Goal: Task Accomplishment & Management: Manage account settings

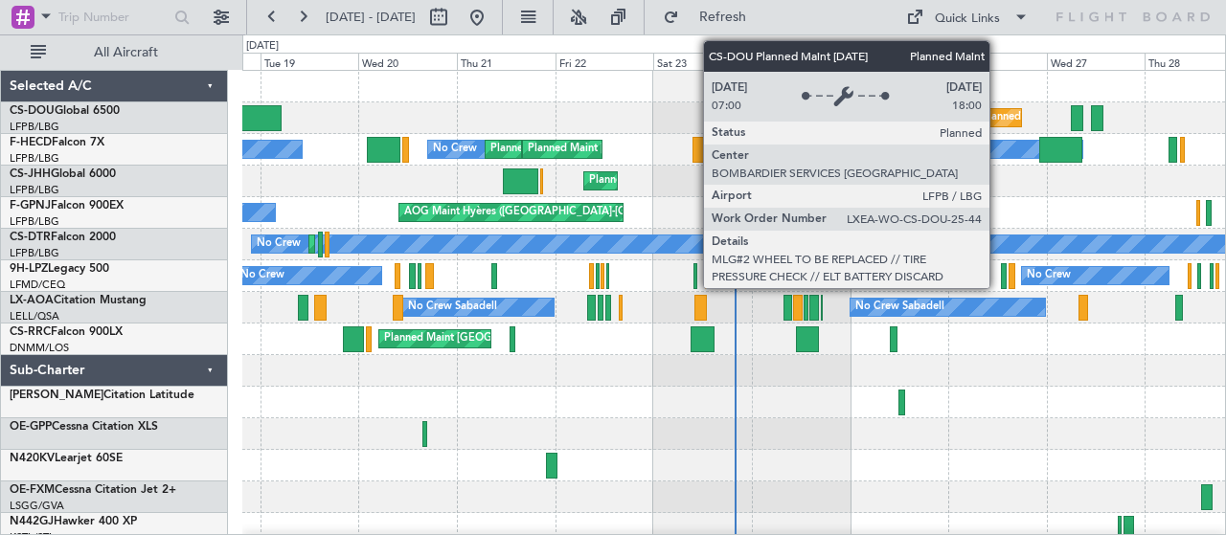
click at [998, 126] on div "Planned Maint [GEOGRAPHIC_DATA] ([GEOGRAPHIC_DATA])" at bounding box center [999, 117] width 46 height 19
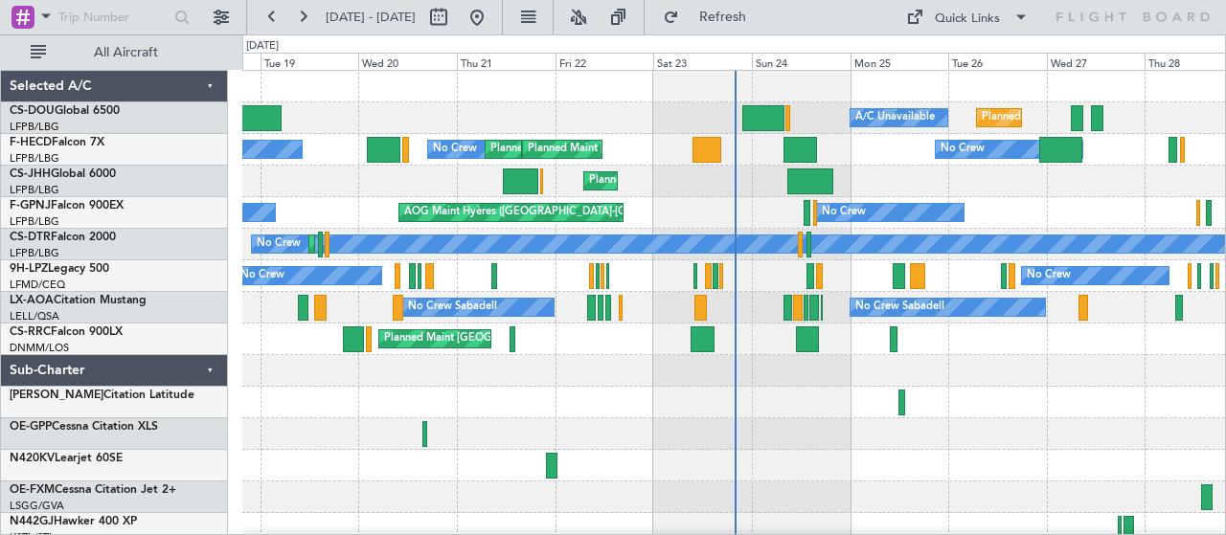
click at [796, 153] on div at bounding box center [800, 150] width 34 height 26
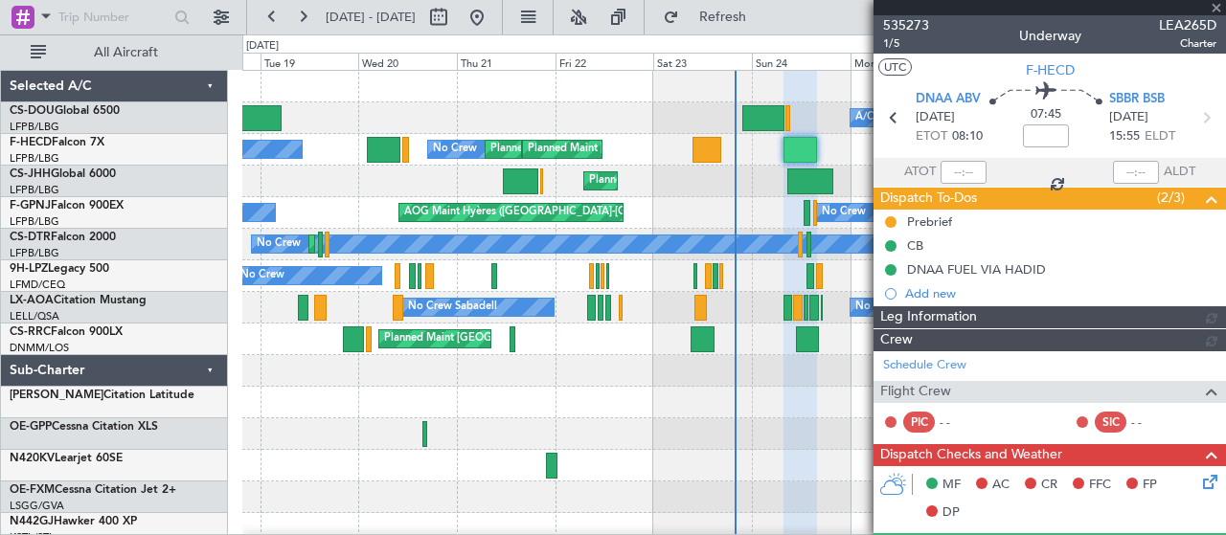
click at [704, 151] on div at bounding box center [706, 150] width 29 height 26
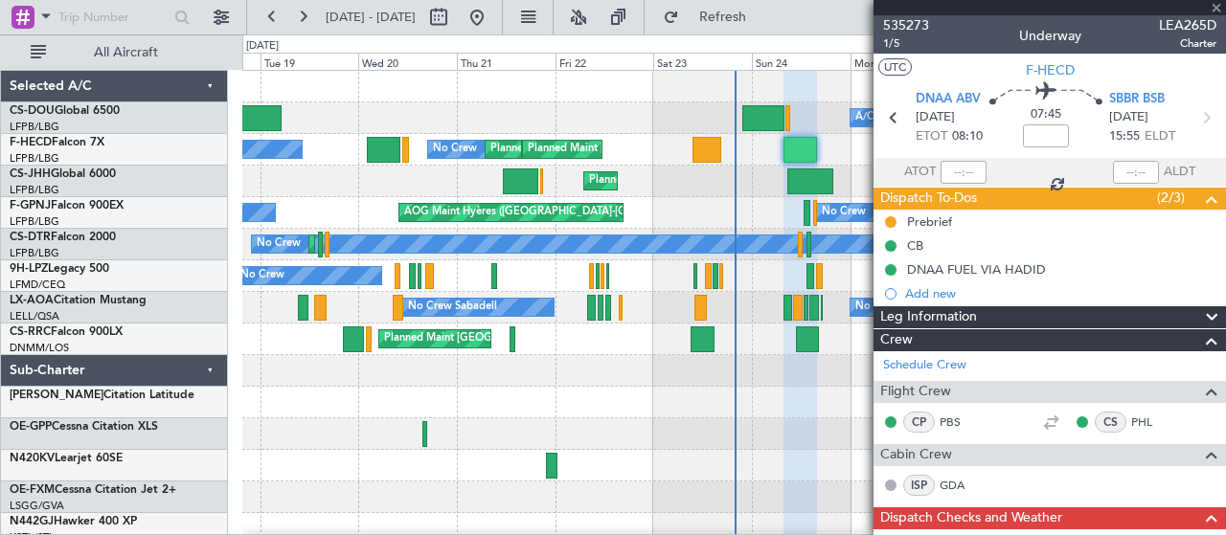
type input "+00:40"
type input "10:02"
type input "16:34"
type input "0"
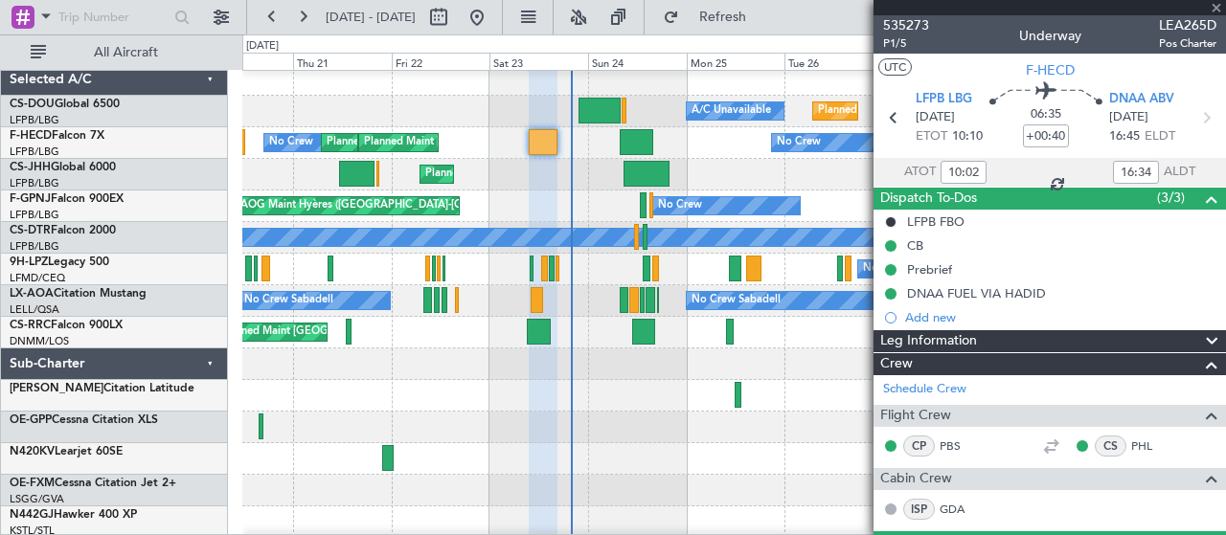
scroll to position [12, 0]
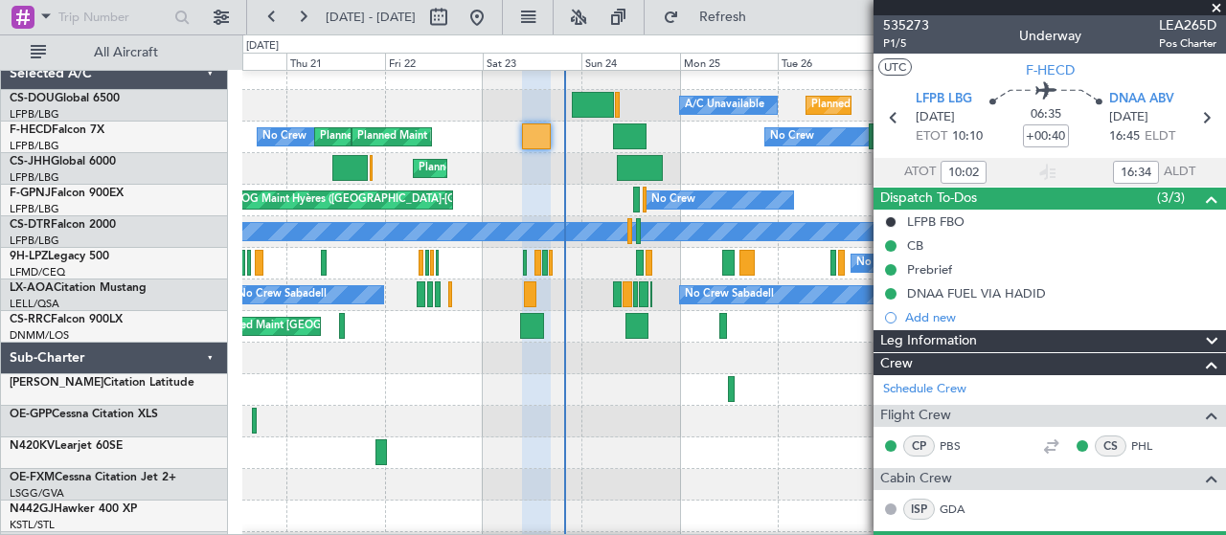
click at [1213, 8] on span at bounding box center [1215, 8] width 19 height 17
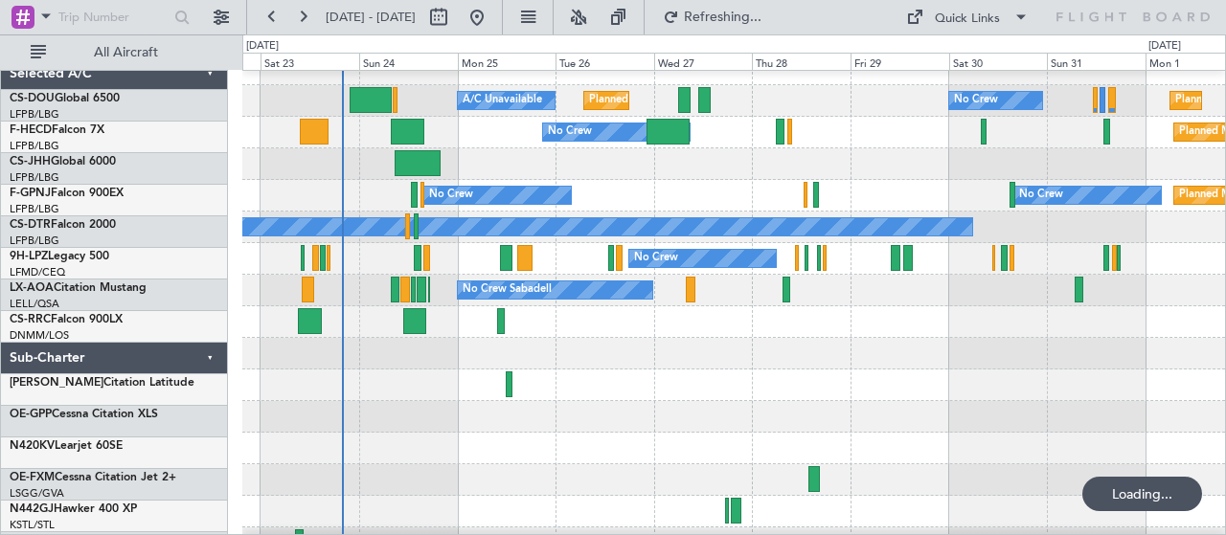
click at [721, 176] on div "Planned Maint [GEOGRAPHIC_DATA] ([GEOGRAPHIC_DATA])" at bounding box center [733, 164] width 982 height 32
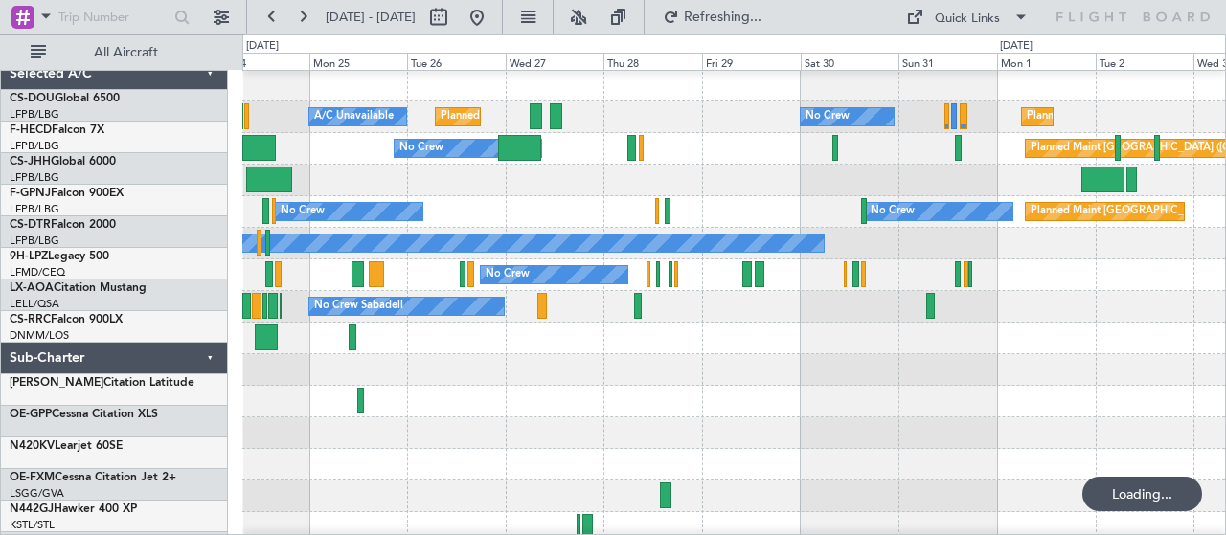
scroll to position [1, 0]
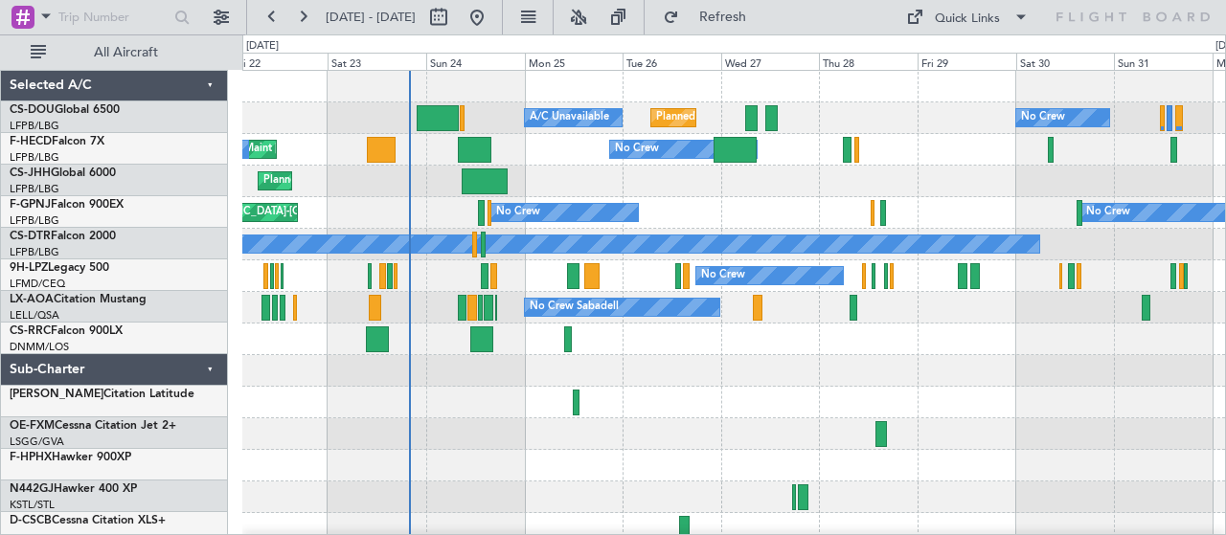
click at [1044, 191] on div "Planned Maint [GEOGRAPHIC_DATA] ([GEOGRAPHIC_DATA]) A/C Unavailable No Crew Pla…" at bounding box center [733, 324] width 982 height 506
